Goal: Information Seeking & Learning: Find specific fact

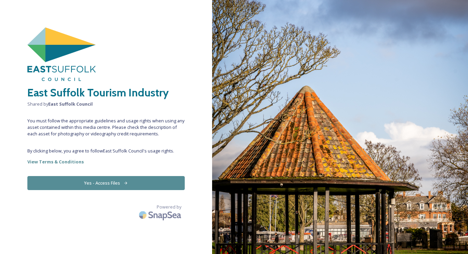
click at [126, 184] on icon at bounding box center [125, 183] width 4 height 4
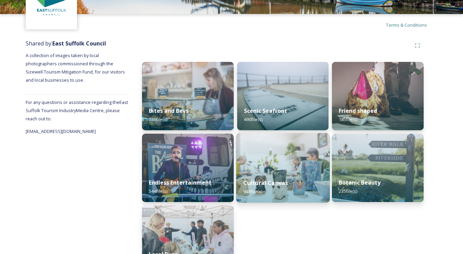
scroll to position [40, 0]
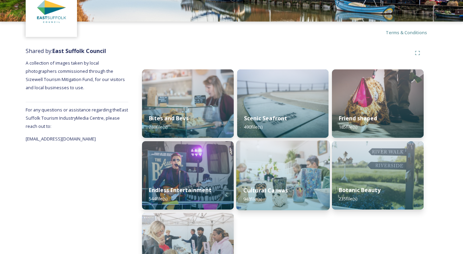
click at [293, 175] on img at bounding box center [282, 176] width 93 height 70
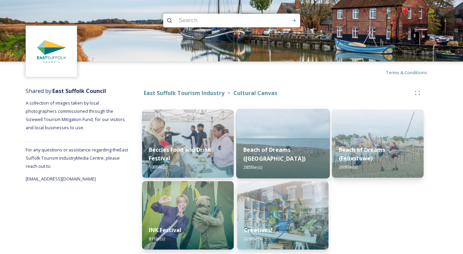
click at [284, 143] on div "Beach of Dreams ([GEOGRAPHIC_DATA]) 285 file(s)" at bounding box center [282, 159] width 93 height 40
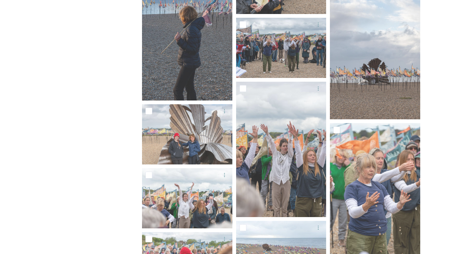
scroll to position [1608, 0]
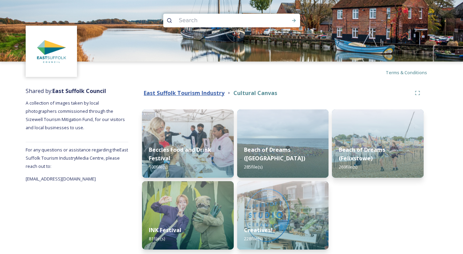
click at [209, 93] on strong "East Suffolk Tourism Industry" at bounding box center [184, 93] width 81 height 8
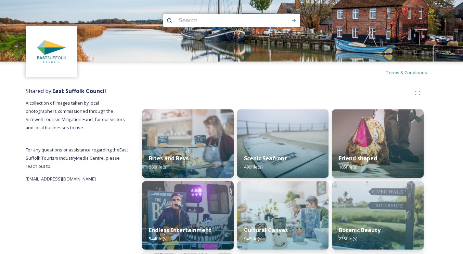
click at [206, 22] on input at bounding box center [222, 20] width 94 height 15
type input "aldeburgh"
click at [294, 20] on icon at bounding box center [294, 20] width 4 height 3
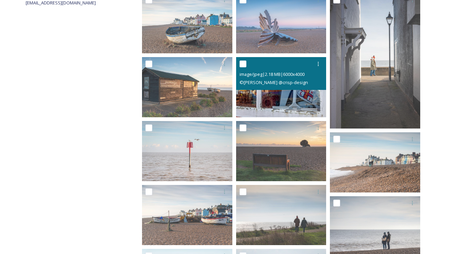
scroll to position [205, 0]
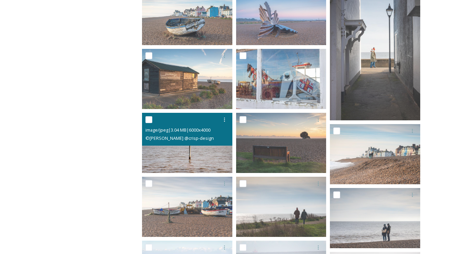
click at [187, 144] on div "image/jpeg | 3.04 MB | 6000 x 4000 © [PERSON_NAME] @crisp-design" at bounding box center [187, 129] width 90 height 33
click at [209, 155] on img at bounding box center [187, 143] width 90 height 60
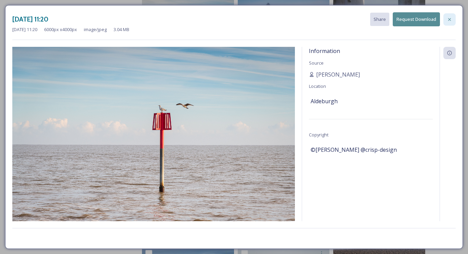
click at [450, 17] on icon at bounding box center [449, 19] width 5 height 5
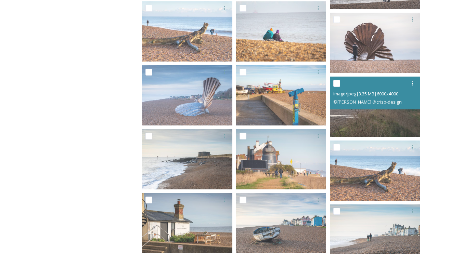
scroll to position [479, 0]
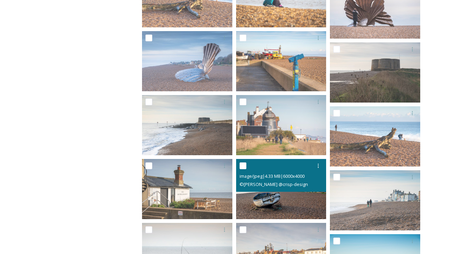
click at [276, 186] on span "© [PERSON_NAME] @crisp-design" at bounding box center [273, 184] width 68 height 6
click at [274, 202] on img at bounding box center [281, 189] width 90 height 60
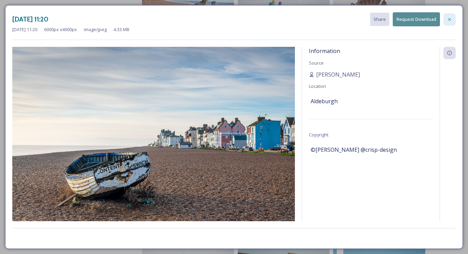
click at [451, 19] on icon at bounding box center [449, 19] width 5 height 5
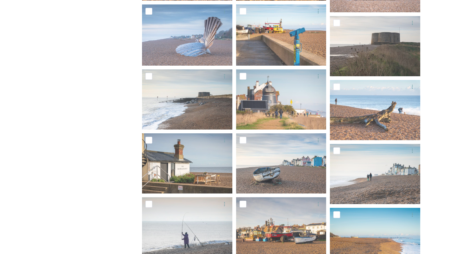
scroll to position [547, 0]
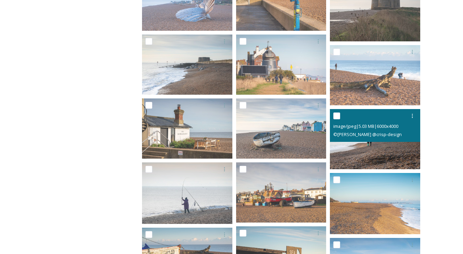
click at [370, 144] on img at bounding box center [375, 139] width 90 height 60
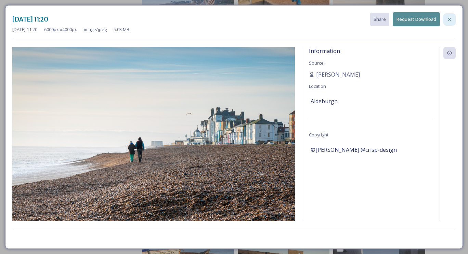
click at [451, 17] on icon at bounding box center [449, 19] width 5 height 5
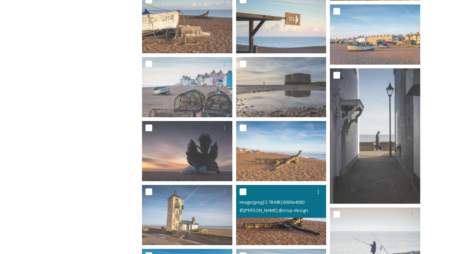
scroll to position [752, 0]
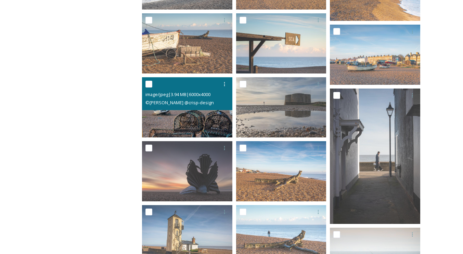
click at [184, 117] on img at bounding box center [187, 107] width 90 height 60
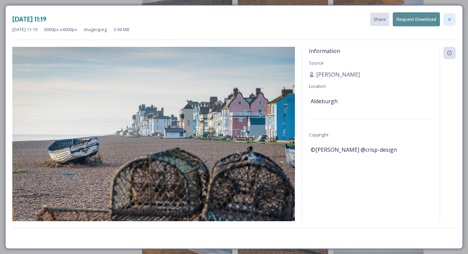
click at [450, 18] on icon at bounding box center [449, 19] width 5 height 5
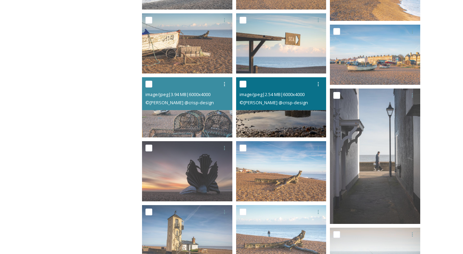
click at [304, 96] on span "image/jpeg | 2.54 MB | 6000 x 4000" at bounding box center [271, 94] width 65 height 6
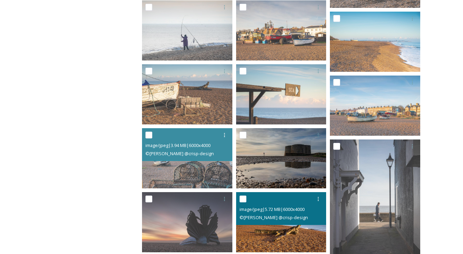
scroll to position [684, 0]
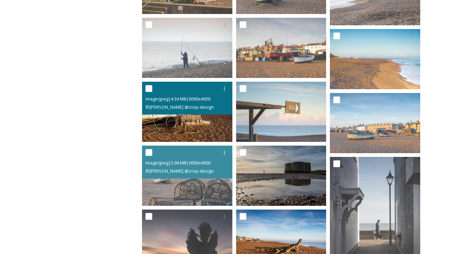
click at [219, 118] on img at bounding box center [187, 112] width 90 height 60
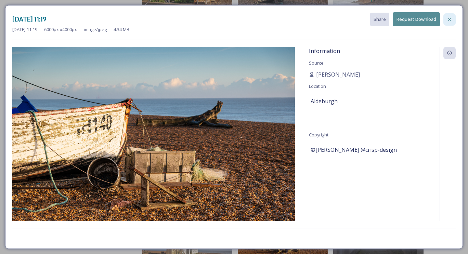
click at [449, 18] on icon at bounding box center [449, 19] width 5 height 5
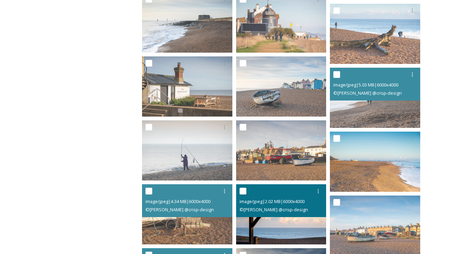
scroll to position [547, 0]
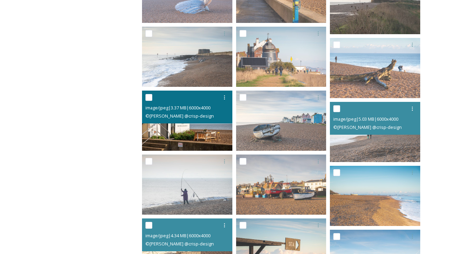
click at [205, 130] on img at bounding box center [187, 121] width 90 height 60
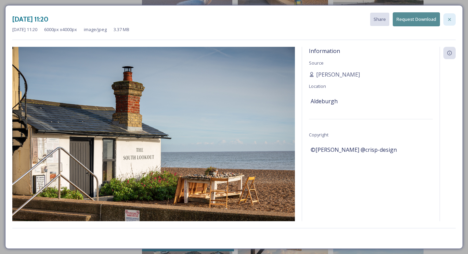
click at [449, 20] on icon at bounding box center [449, 19] width 5 height 5
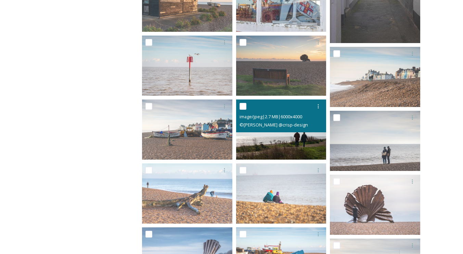
scroll to position [239, 0]
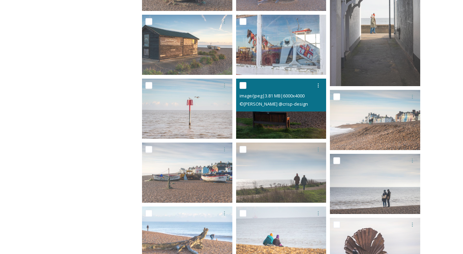
click at [271, 120] on img at bounding box center [281, 109] width 90 height 60
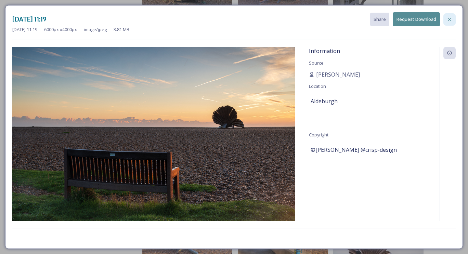
click at [448, 23] on div at bounding box center [449, 19] width 12 height 12
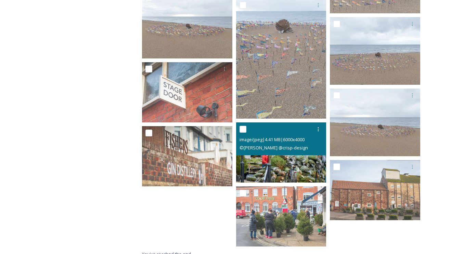
scroll to position [4522, 0]
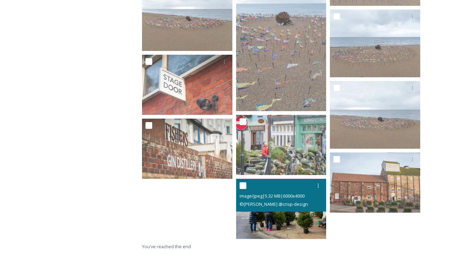
click at [273, 222] on img at bounding box center [281, 209] width 90 height 60
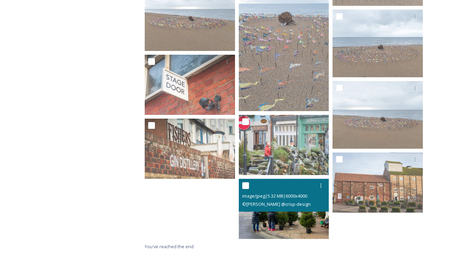
scroll to position [4496, 0]
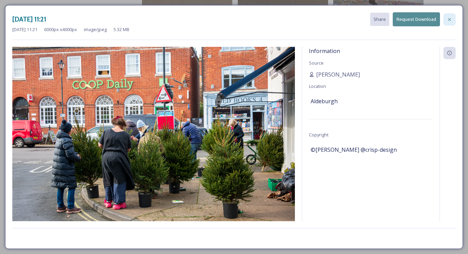
click at [447, 18] on icon at bounding box center [449, 19] width 5 height 5
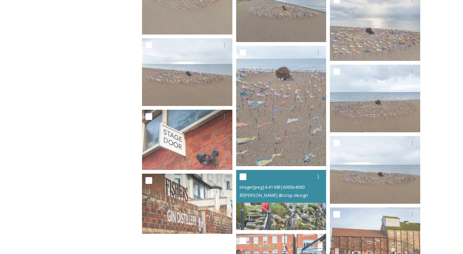
scroll to position [4454, 0]
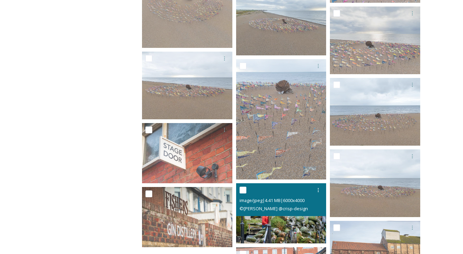
click at [279, 213] on div "image/jpeg | 4.41 MB | 6000 x 4000 © [PERSON_NAME] @crisp-design" at bounding box center [281, 199] width 90 height 33
click at [279, 230] on img at bounding box center [281, 213] width 90 height 60
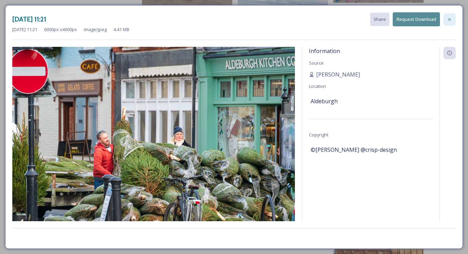
click at [451, 22] on div at bounding box center [449, 19] width 12 height 12
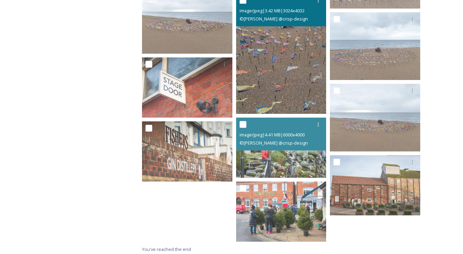
scroll to position [4522, 0]
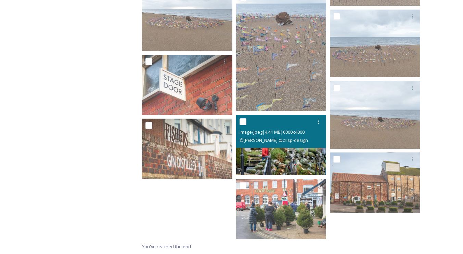
click at [264, 157] on img at bounding box center [281, 145] width 90 height 60
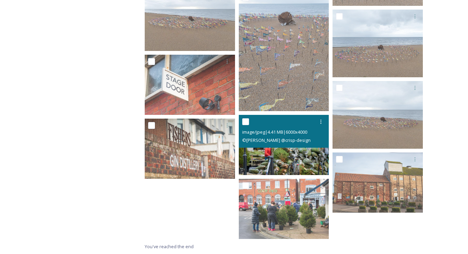
scroll to position [4496, 0]
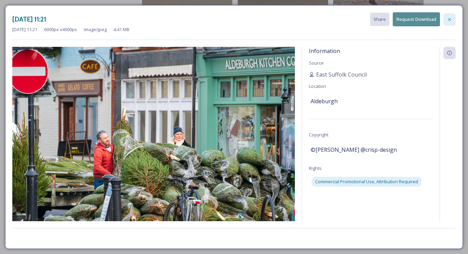
click at [450, 20] on icon at bounding box center [449, 19] width 5 height 5
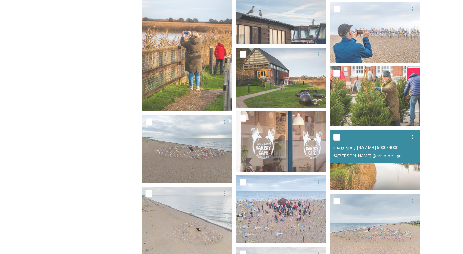
scroll to position [4043, 0]
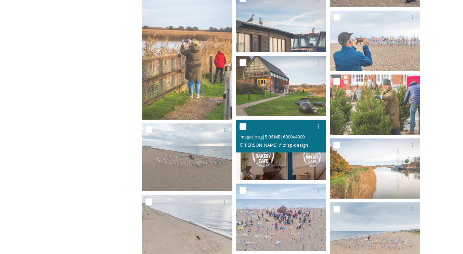
click at [308, 143] on div "© [PERSON_NAME] @crisp-design" at bounding box center [281, 145] width 85 height 8
click at [279, 166] on img at bounding box center [281, 150] width 90 height 60
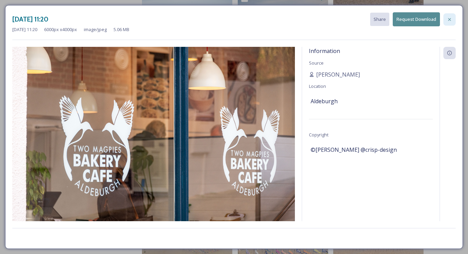
click at [449, 17] on icon at bounding box center [449, 19] width 5 height 5
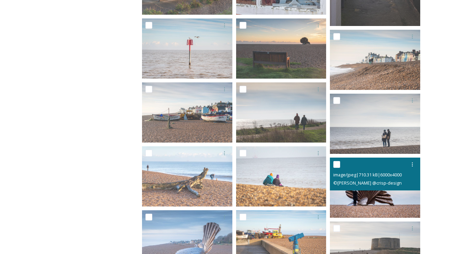
scroll to position [308, 0]
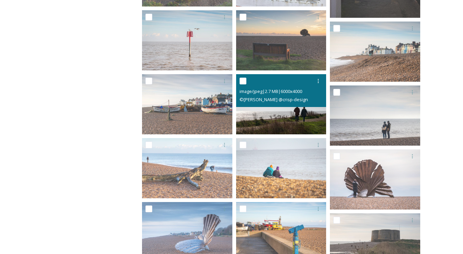
click at [278, 121] on img at bounding box center [281, 104] width 90 height 60
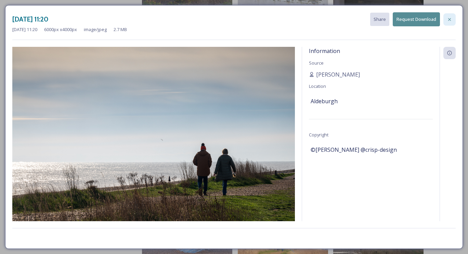
click at [450, 20] on icon at bounding box center [449, 19] width 3 height 3
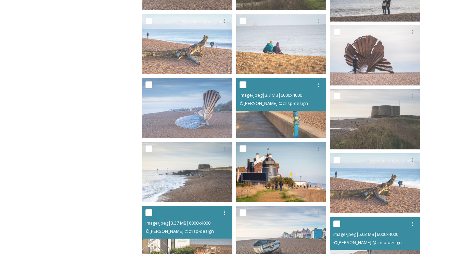
scroll to position [445, 0]
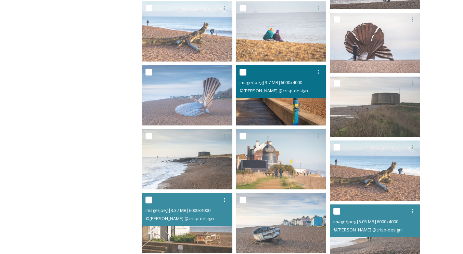
click at [273, 101] on img at bounding box center [281, 95] width 90 height 60
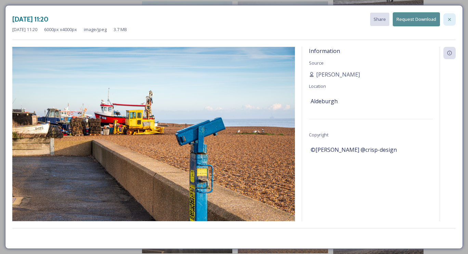
click at [449, 18] on icon at bounding box center [449, 19] width 5 height 5
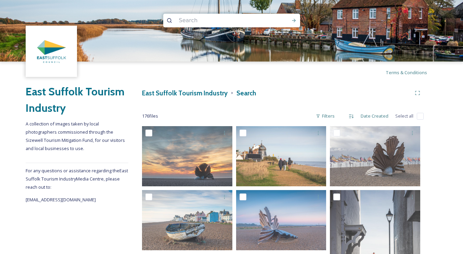
click at [221, 23] on input at bounding box center [222, 20] width 94 height 15
type input "moot hall"
click at [292, 22] on icon at bounding box center [293, 20] width 5 height 5
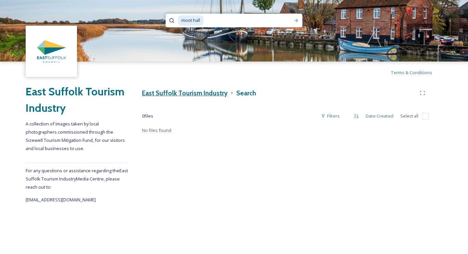
click at [214, 94] on h3 "East Suffolk Tourism Industry" at bounding box center [185, 93] width 86 height 10
